Goal: Information Seeking & Learning: Check status

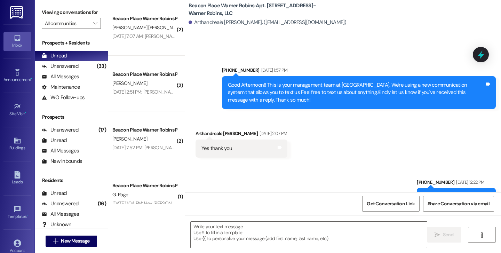
scroll to position [14988, 0]
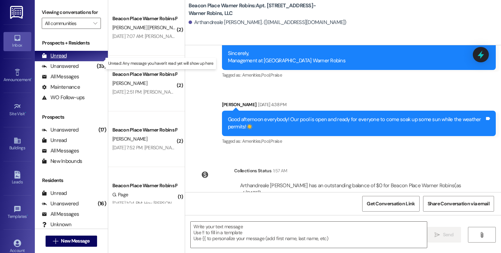
click at [56, 59] on div "Unread" at bounding box center [54, 55] width 25 height 7
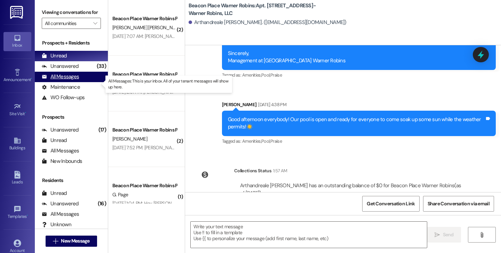
click at [66, 80] on div "All Messages" at bounding box center [60, 76] width 37 height 7
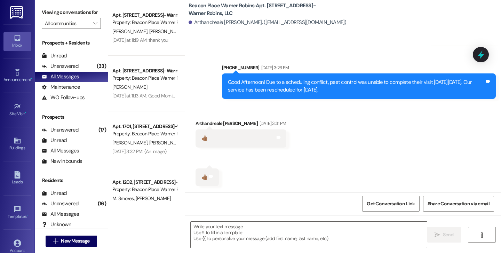
scroll to position [2578, 0]
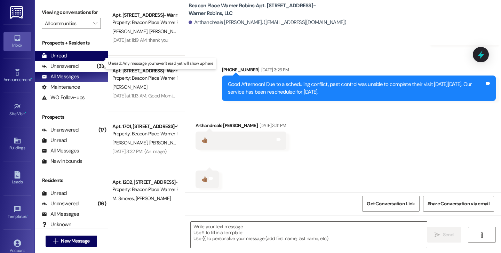
click at [78, 61] on div "Unread (0)" at bounding box center [71, 56] width 73 height 10
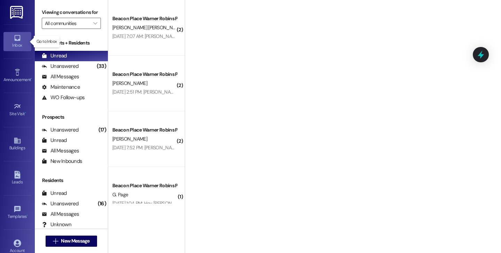
click at [22, 46] on div "Inbox" at bounding box center [17, 45] width 35 height 7
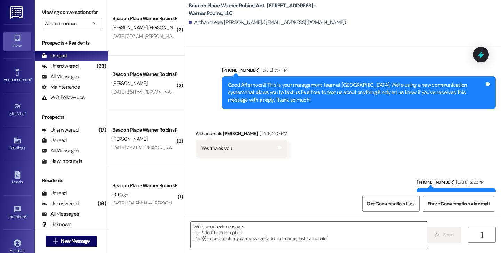
scroll to position [14988, 0]
